Goal: Transaction & Acquisition: Obtain resource

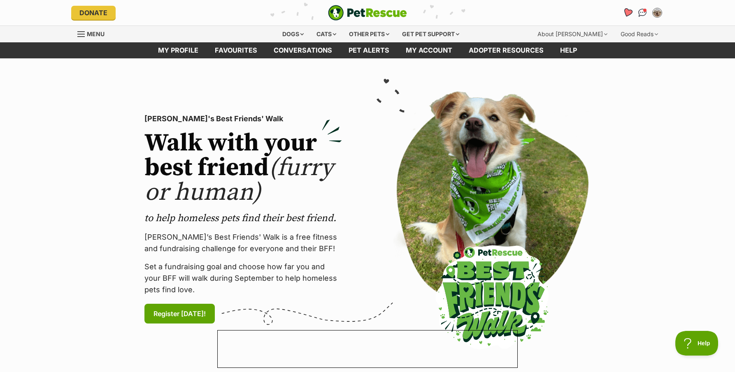
click at [627, 12] on icon "Favourites" at bounding box center [627, 12] width 10 height 9
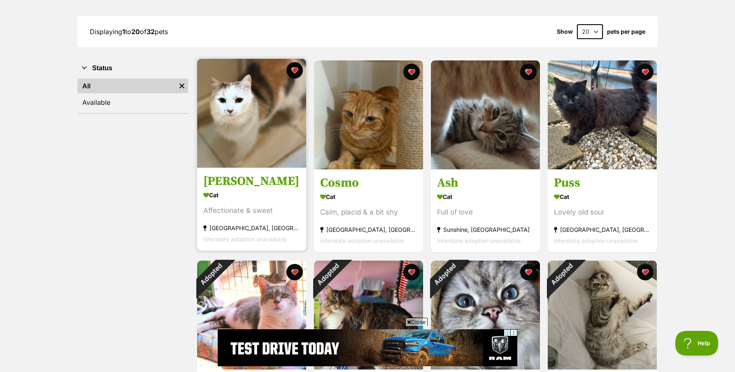
click at [233, 206] on div "Affectionate & sweet" at bounding box center [251, 211] width 97 height 11
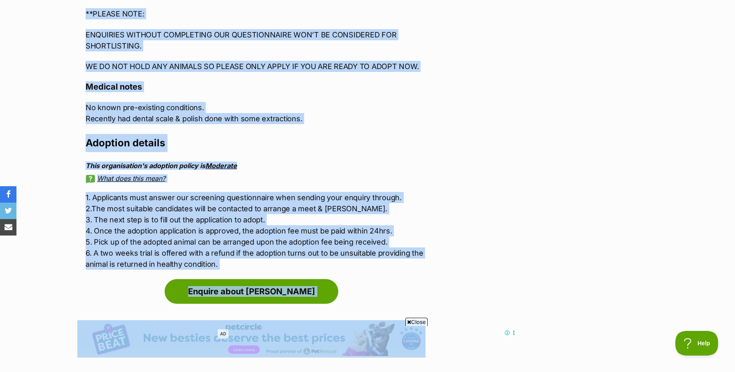
scroll to position [1564, 0]
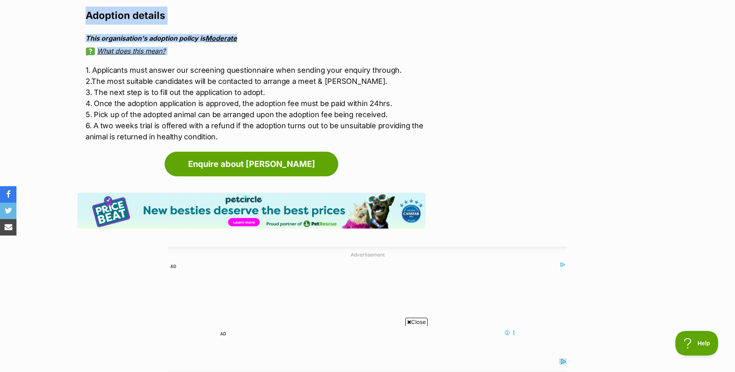
drag, startPoint x: 181, startPoint y: 226, endPoint x: 202, endPoint y: 20, distance: 207.1
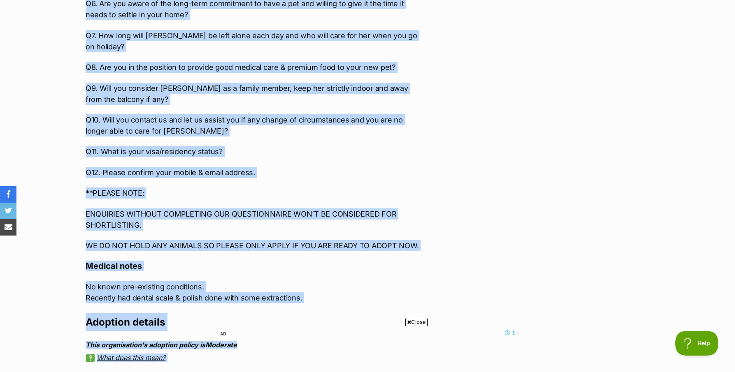
scroll to position [0, 0]
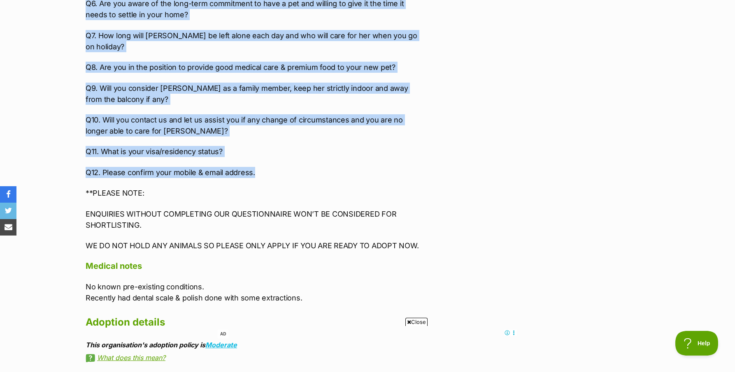
click at [255, 167] on p "Q12. Please confirm your mobile & email address." at bounding box center [256, 172] width 340 height 11
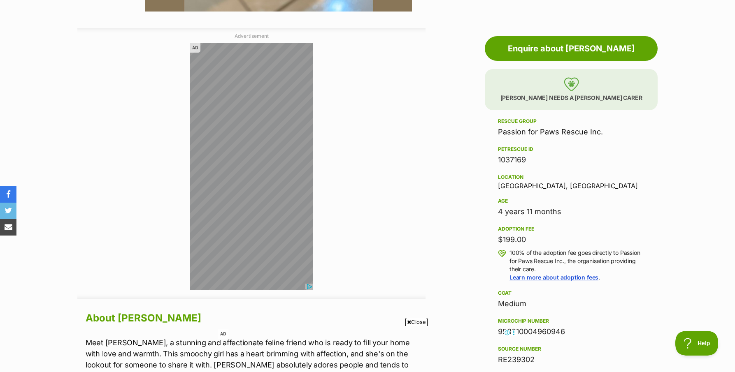
scroll to position [397, 0]
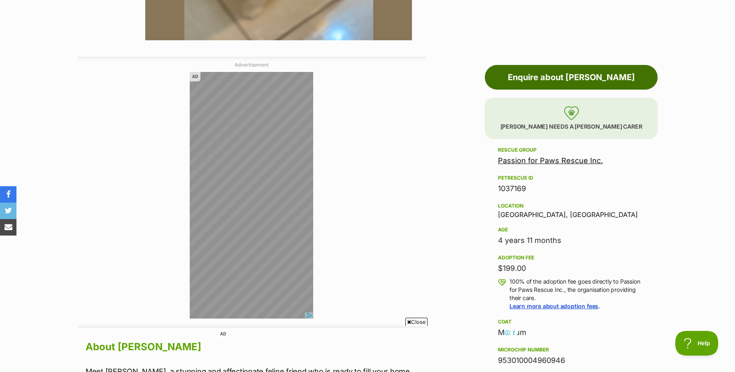
click at [544, 77] on link "Enquire about Bianca" at bounding box center [571, 77] width 173 height 25
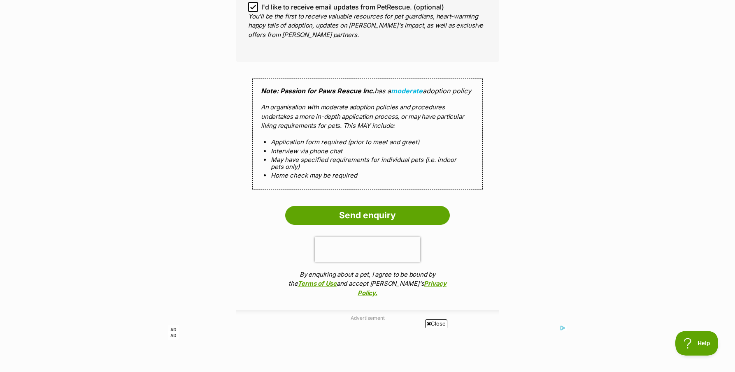
scroll to position [1208, 0]
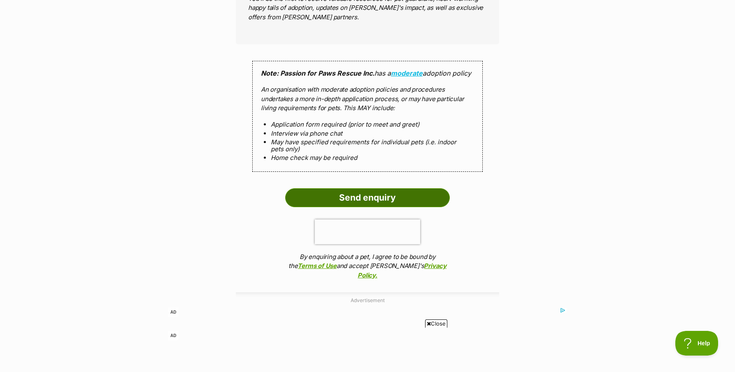
click at [390, 198] on input "Send enquiry" at bounding box center [367, 197] width 165 height 19
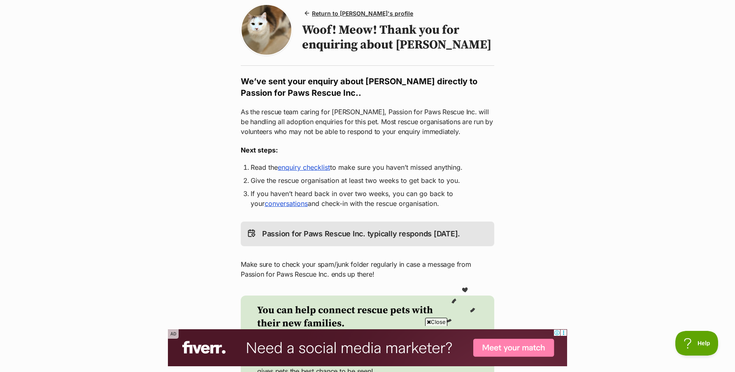
scroll to position [32, 0]
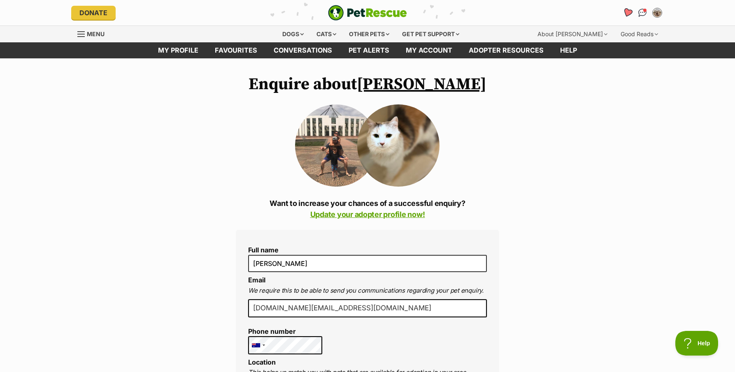
click at [630, 13] on icon "Favourites" at bounding box center [627, 12] width 10 height 9
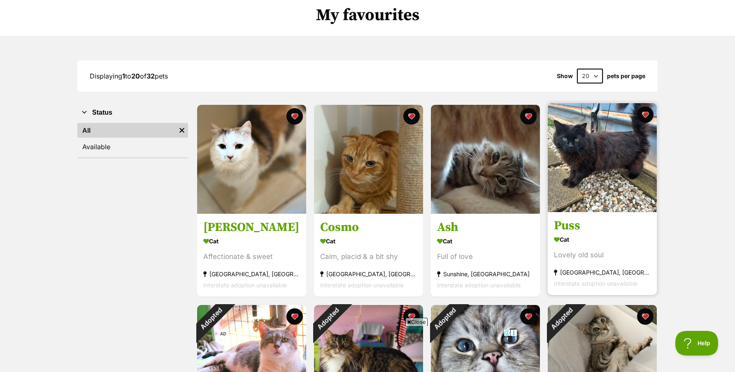
click at [631, 163] on img at bounding box center [602, 157] width 109 height 109
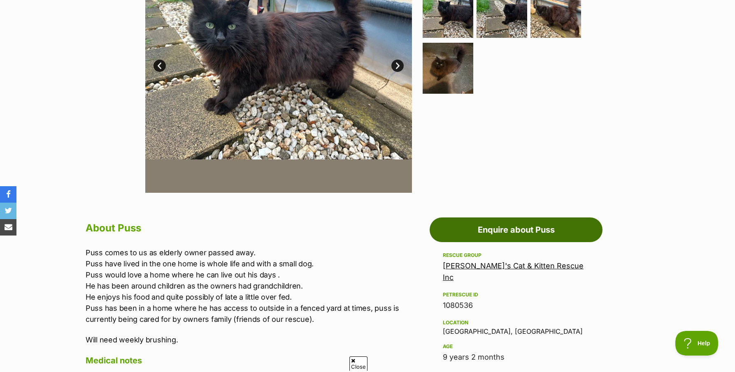
click at [542, 232] on link "Enquire about Puss" at bounding box center [515, 230] width 173 height 25
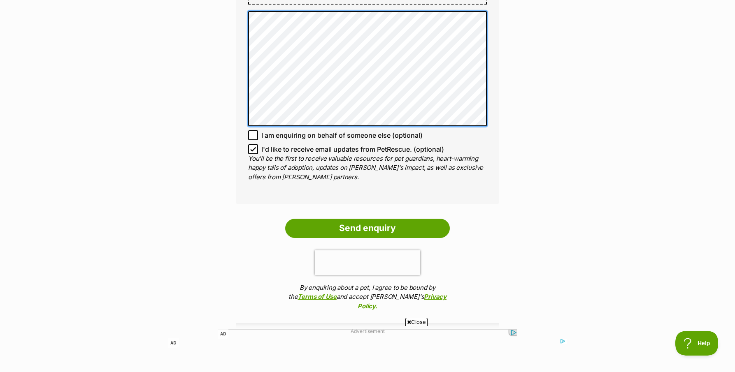
scroll to position [630, 0]
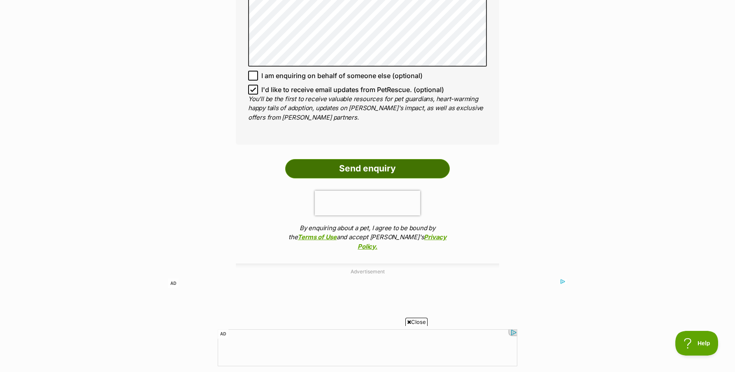
click at [378, 167] on input "Send enquiry" at bounding box center [367, 168] width 165 height 19
